Goal: Transaction & Acquisition: Download file/media

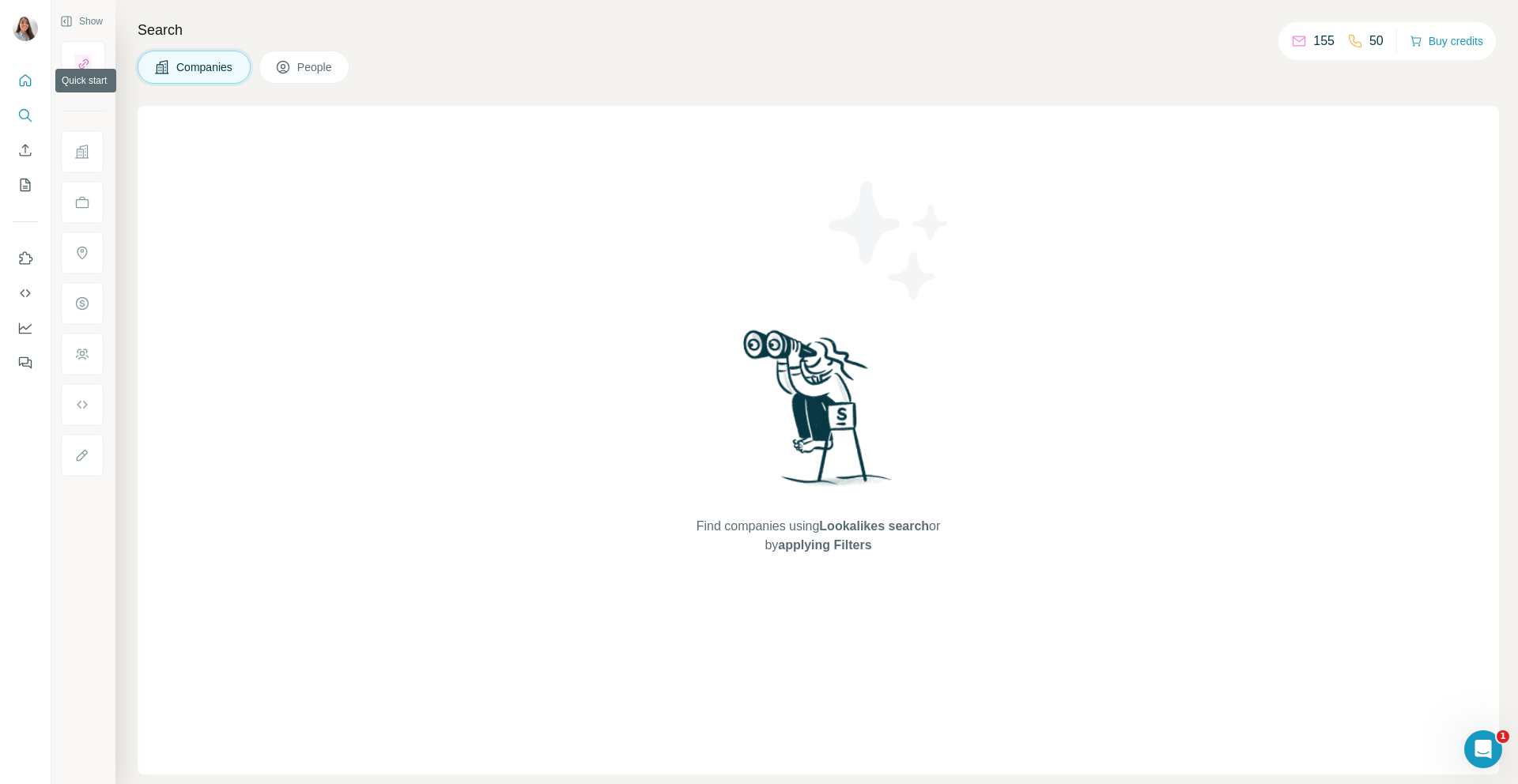
click at [22, 82] on icon "Quick start" at bounding box center [26, 81] width 16 height 16
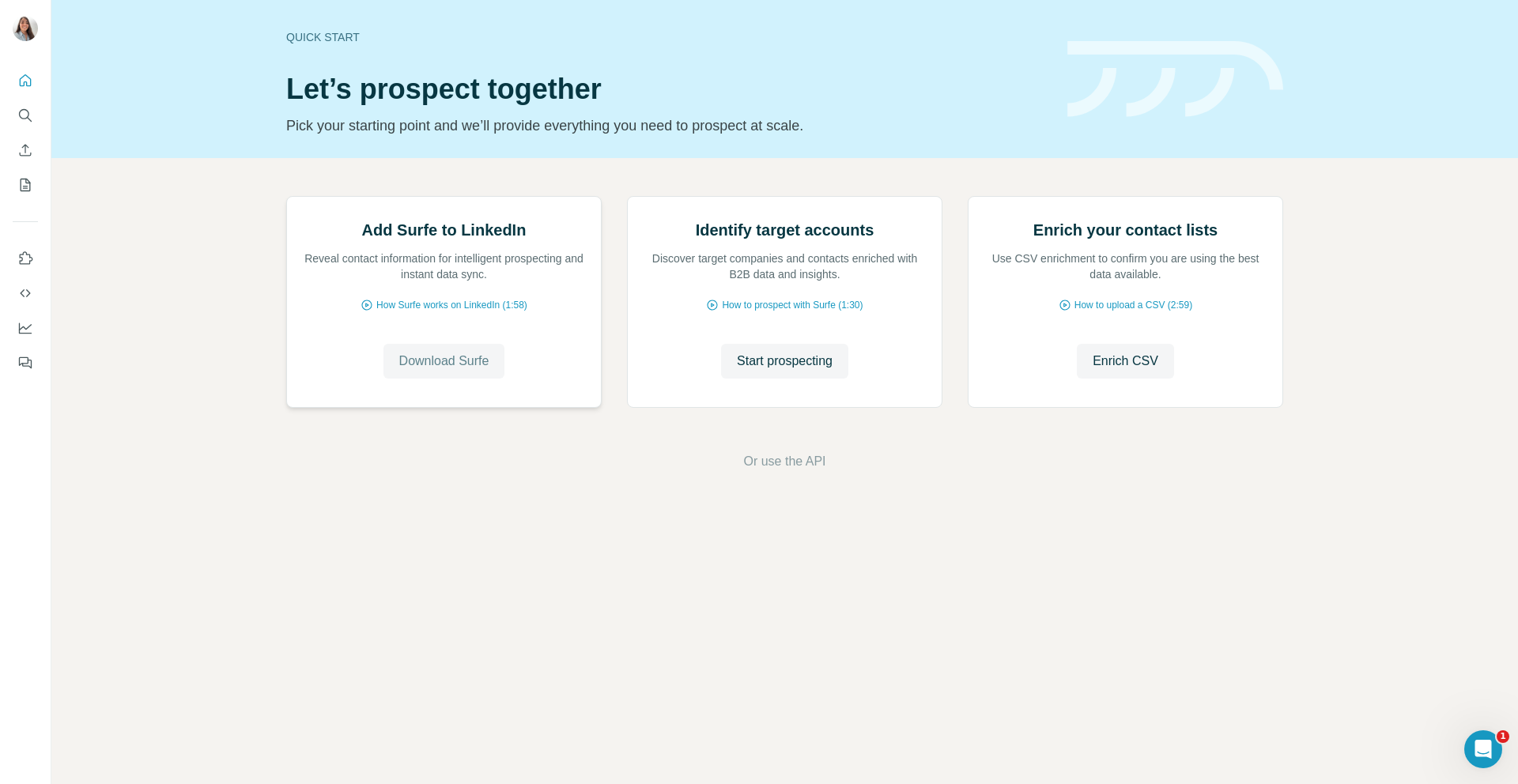
click at [448, 371] on span "Download Surfe" at bounding box center [444, 361] width 90 height 19
